Goal: Navigation & Orientation: Find specific page/section

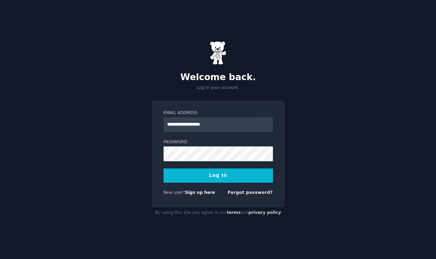
click at [232, 178] on button "Log In" at bounding box center [218, 176] width 109 height 14
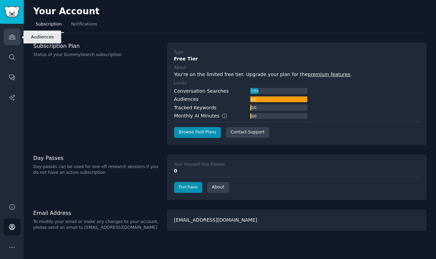
click at [12, 38] on icon "Sidebar" at bounding box center [12, 37] width 6 height 5
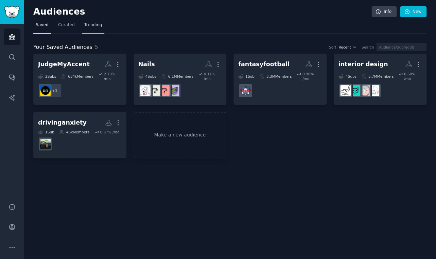
click at [97, 29] on link "Trending" at bounding box center [93, 27] width 22 height 14
